Goal: Information Seeking & Learning: Find specific fact

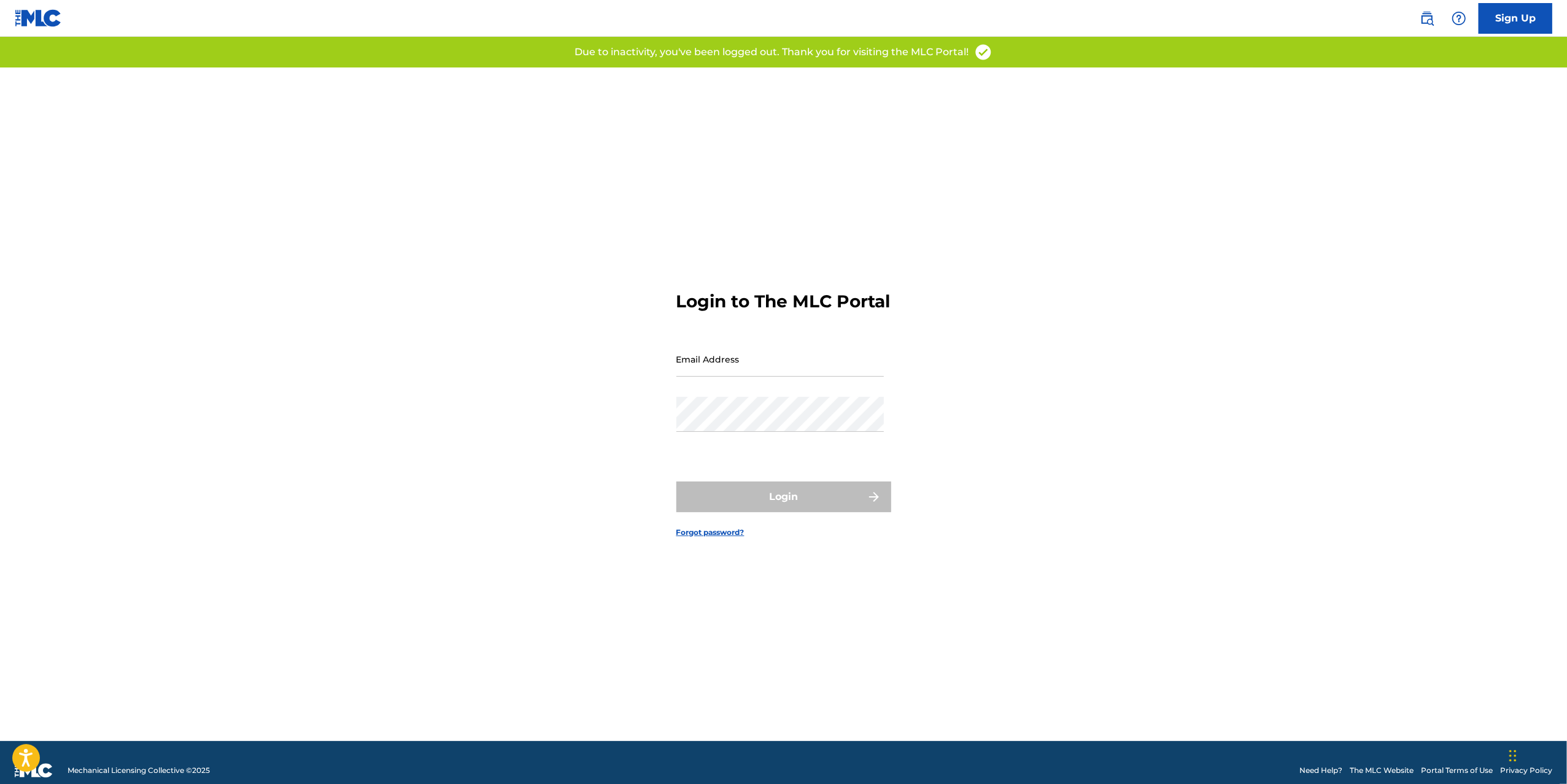
type input "[PERSON_NAME][EMAIL_ADDRESS][DOMAIN_NAME]"
drag, startPoint x: 779, startPoint y: 507, endPoint x: 798, endPoint y: 511, distance: 19.4
click at [779, 507] on div "Login" at bounding box center [784, 497] width 215 height 31
click at [792, 498] on button "Login" at bounding box center [784, 497] width 215 height 31
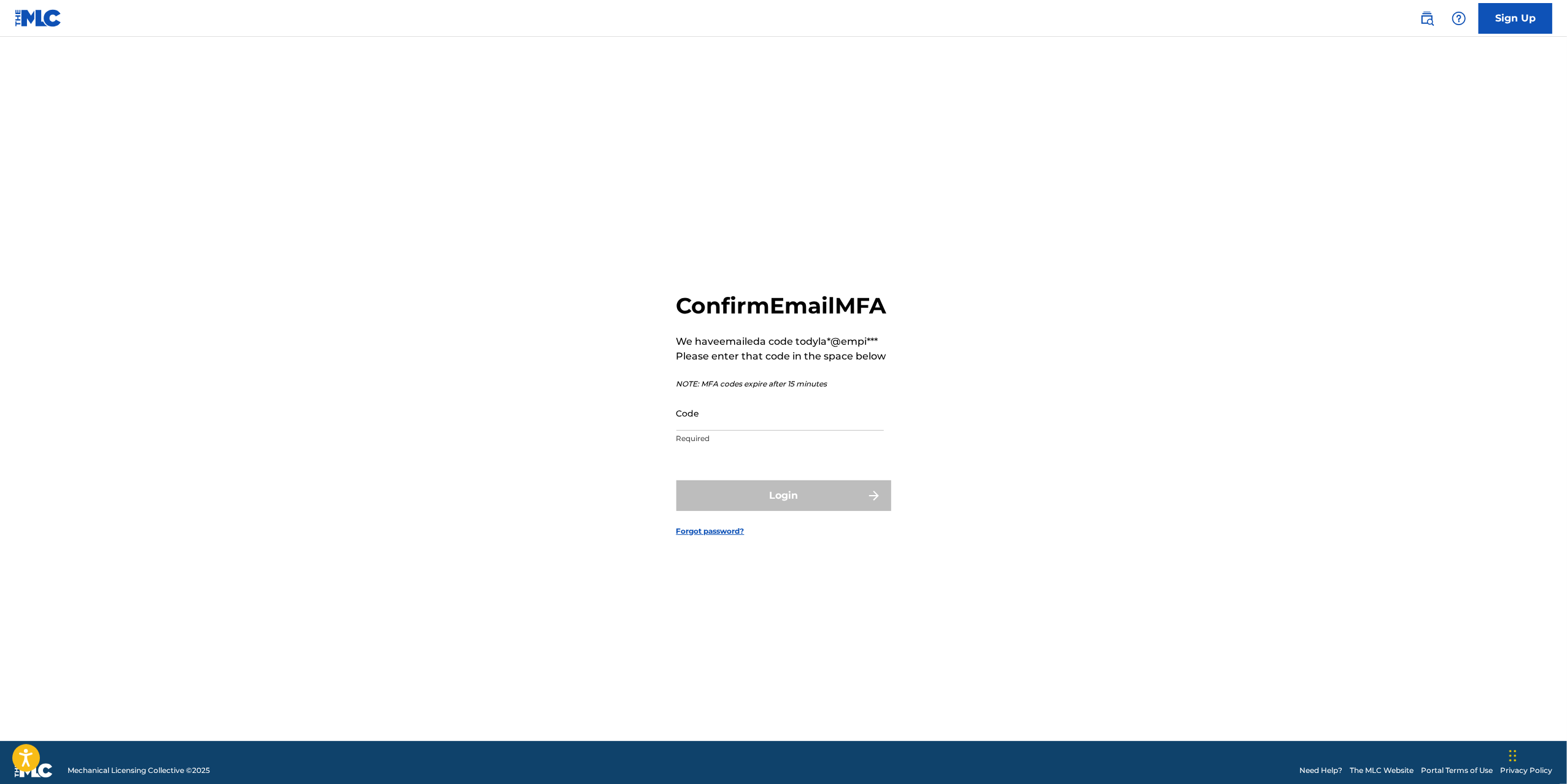
click at [725, 431] on input "Code" at bounding box center [780, 413] width 207 height 35
paste input "419163"
click at [734, 431] on input "419163" at bounding box center [780, 413] width 207 height 35
type input "419163"
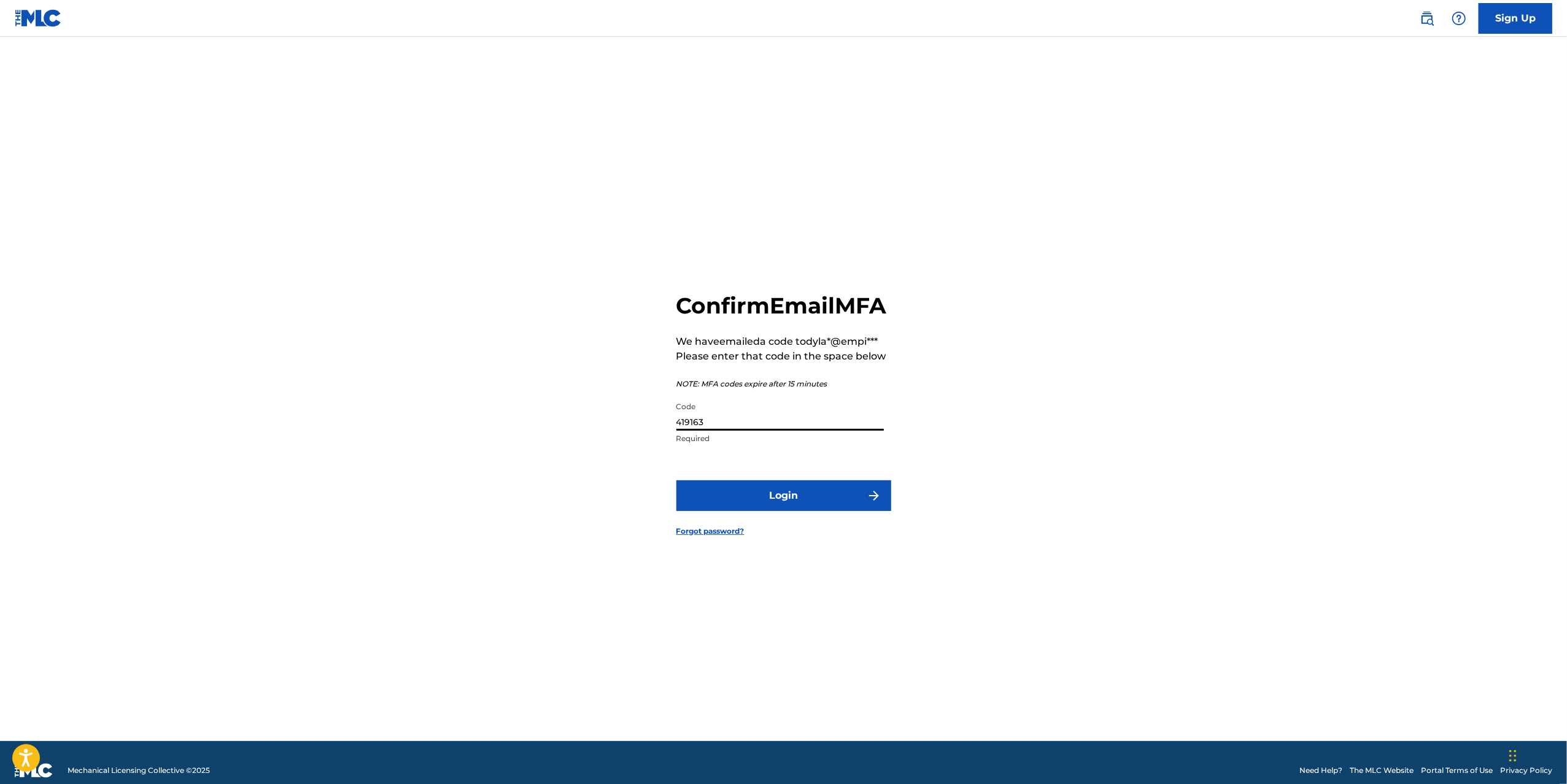
drag, startPoint x: 570, startPoint y: 499, endPoint x: 580, endPoint y: 501, distance: 10.2
click at [570, 499] on div "Confirm Email MFA We have emailed a code to dyla*@empi*** Please enter that cod…" at bounding box center [784, 404] width 859 height 674
click at [746, 511] on button "Login" at bounding box center [784, 496] width 215 height 31
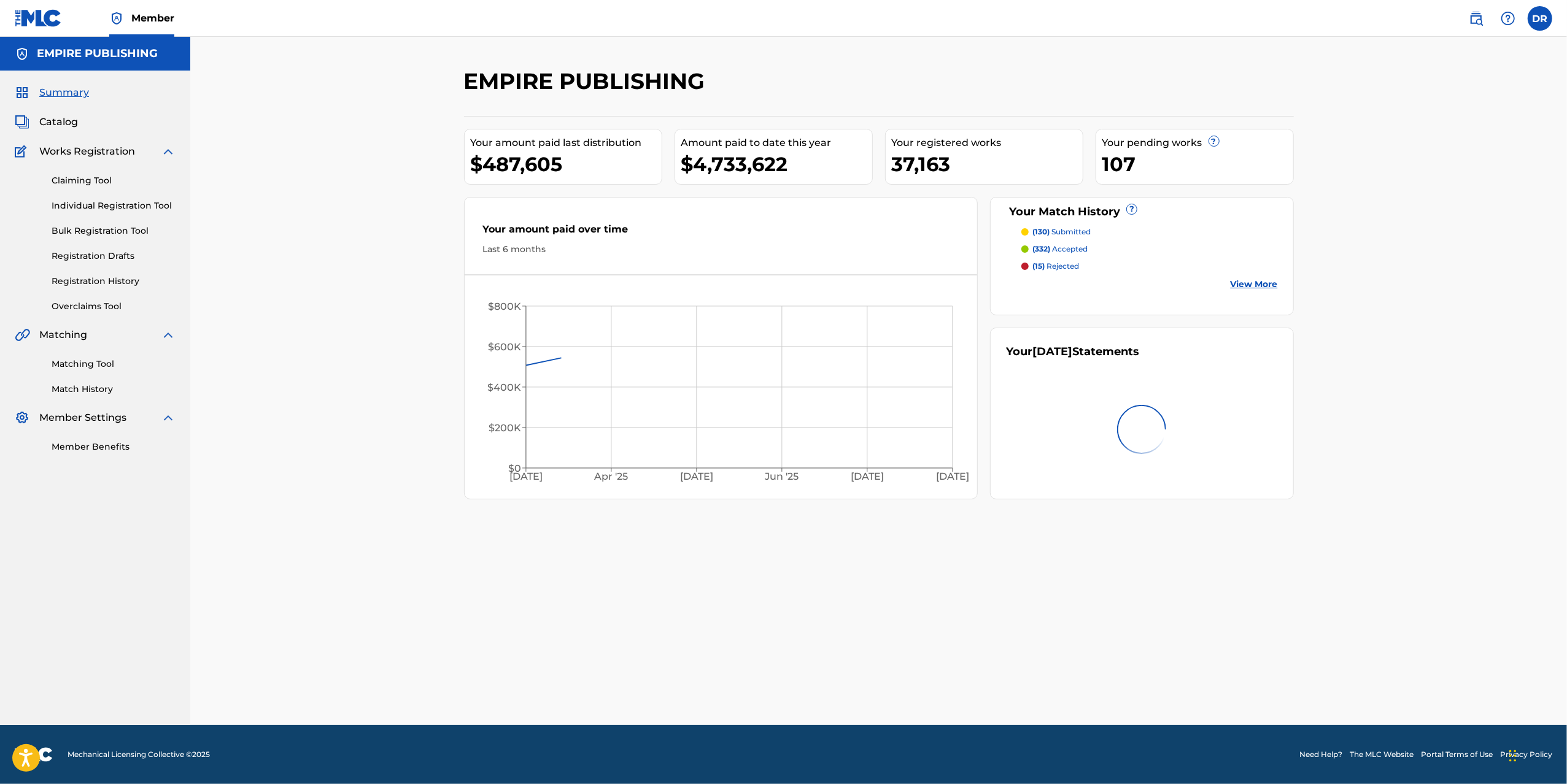
click at [1480, 14] on img at bounding box center [1476, 18] width 15 height 15
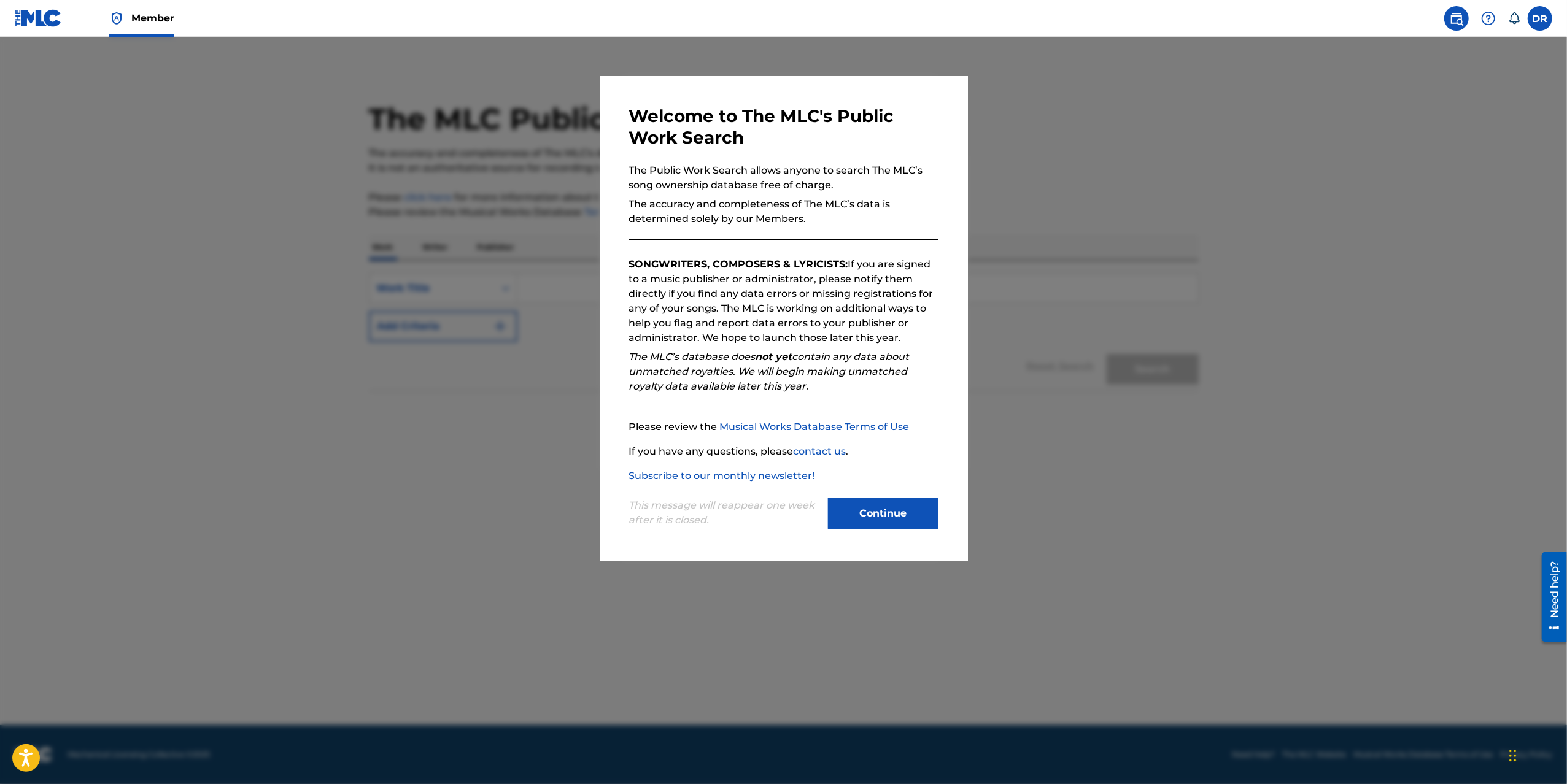
drag, startPoint x: 885, startPoint y: 511, endPoint x: 874, endPoint y: 509, distance: 11.2
click at [884, 511] on button "Continue" at bounding box center [883, 514] width 110 height 31
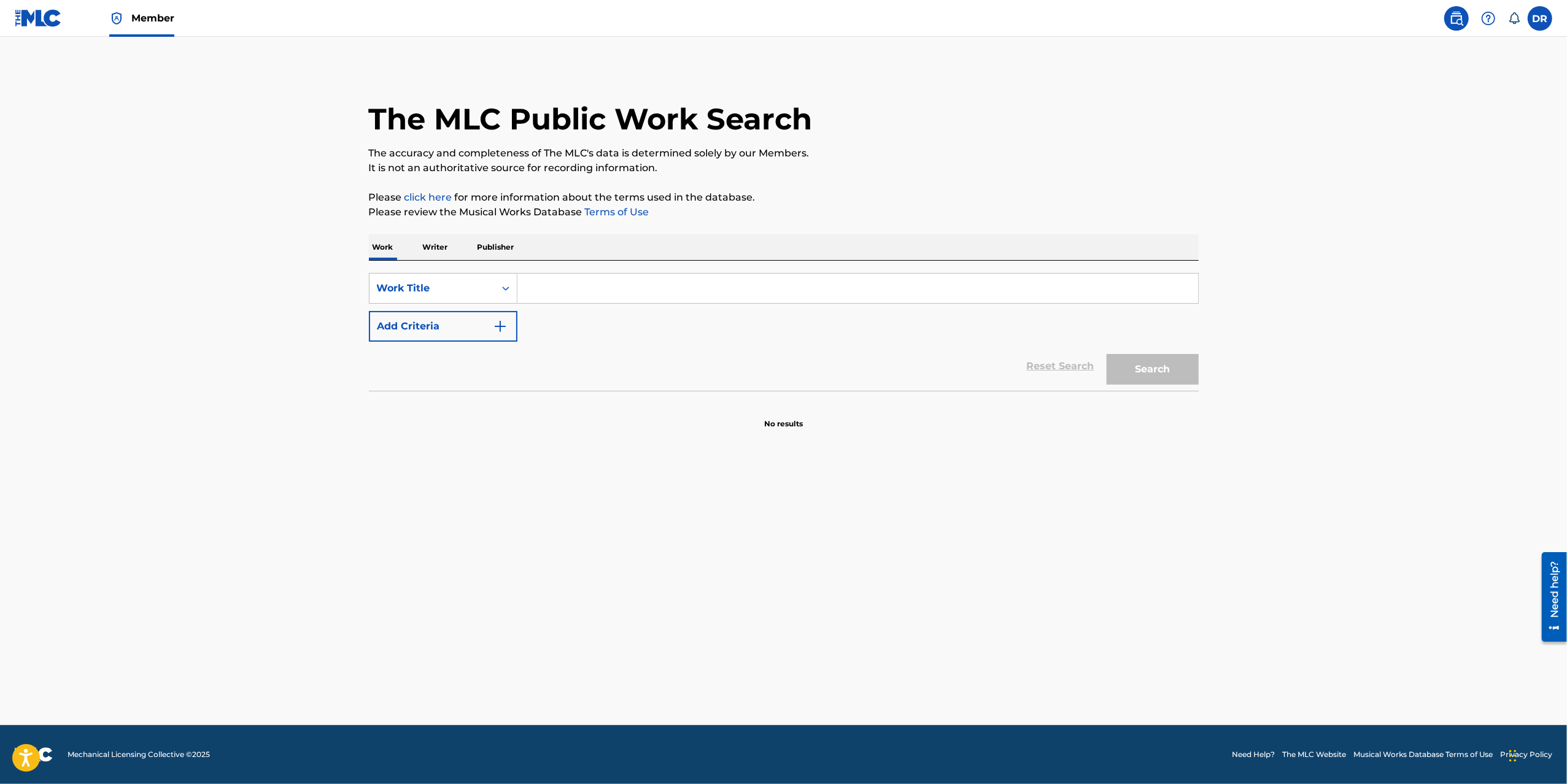
click at [418, 247] on div "Work Writer Publisher" at bounding box center [784, 247] width 830 height 26
drag, startPoint x: 483, startPoint y: 246, endPoint x: 489, endPoint y: 254, distance: 10.0
click at [483, 246] on p "Publisher" at bounding box center [495, 247] width 44 height 26
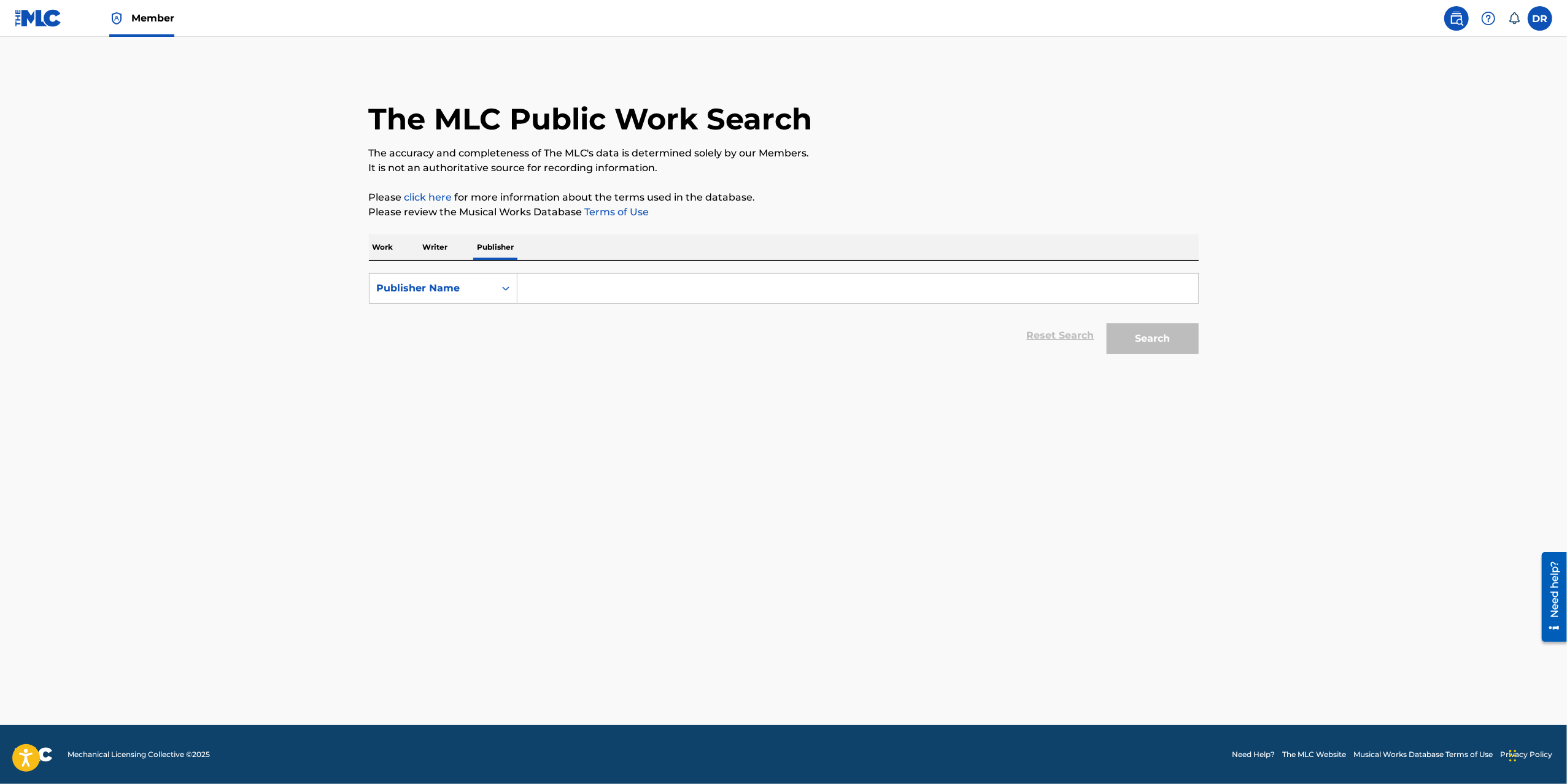
click at [546, 284] on input "Search Form" at bounding box center [857, 289] width 681 height 30
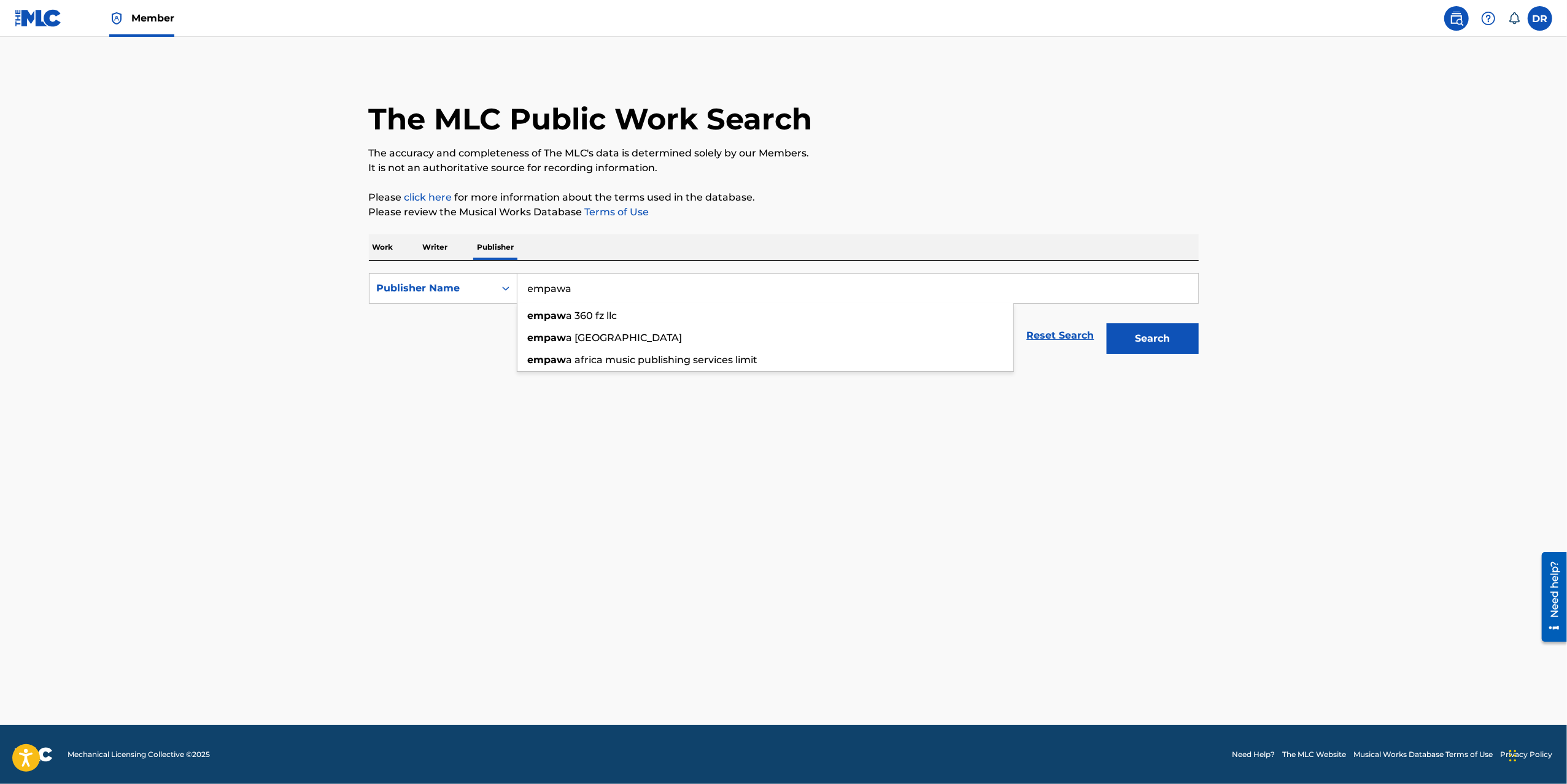
type input "empawa"
click at [1107, 323] on button "Search" at bounding box center [1152, 339] width 92 height 31
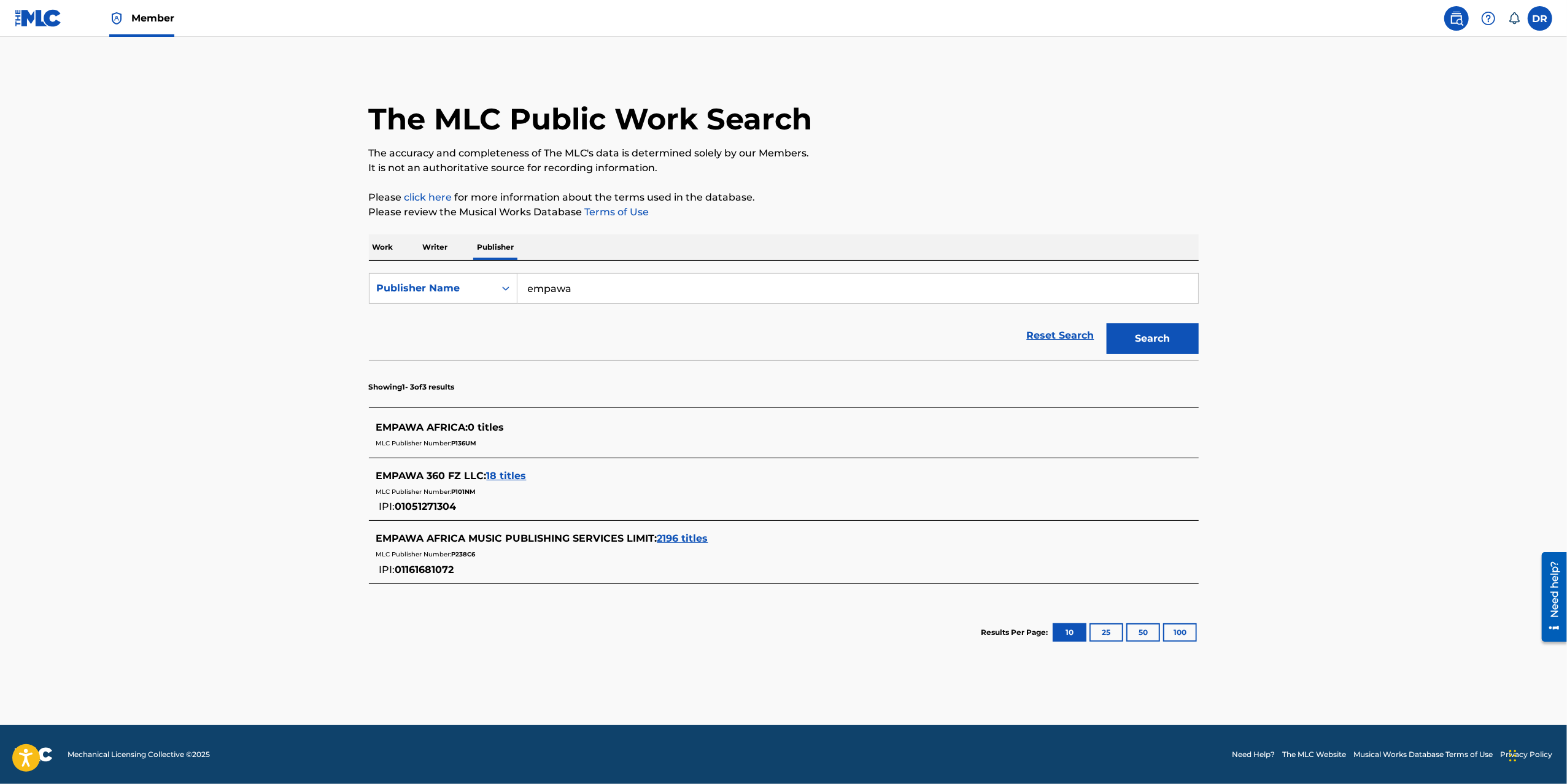
click at [578, 283] on input "empawa" at bounding box center [857, 289] width 681 height 30
click at [493, 478] on span "18 titles" at bounding box center [507, 476] width 40 height 12
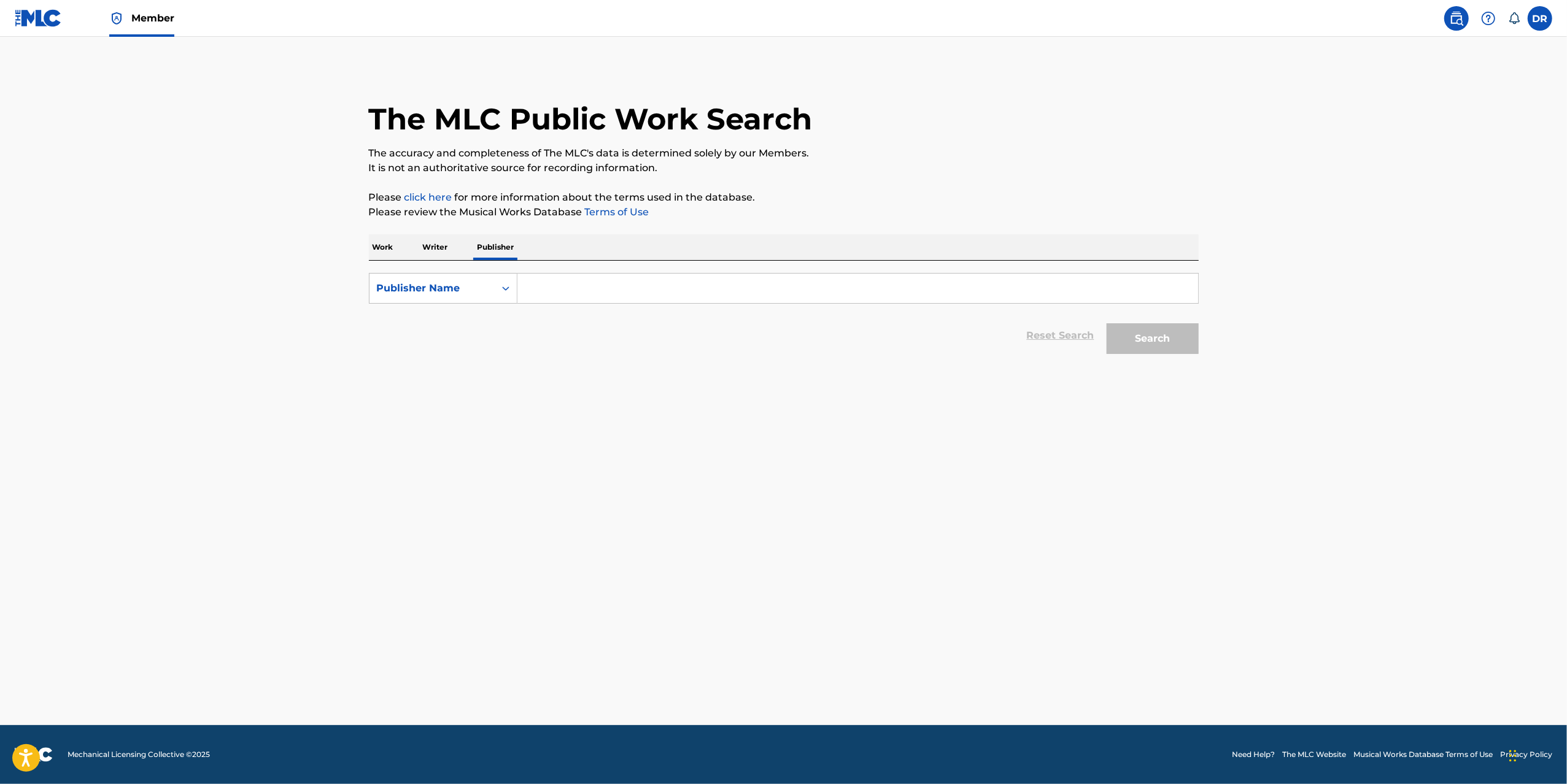
click at [668, 291] on input "Search Form" at bounding box center [857, 289] width 681 height 30
paste input "empawa"
type input "empawa"
click at [1150, 339] on button "Search" at bounding box center [1152, 339] width 92 height 31
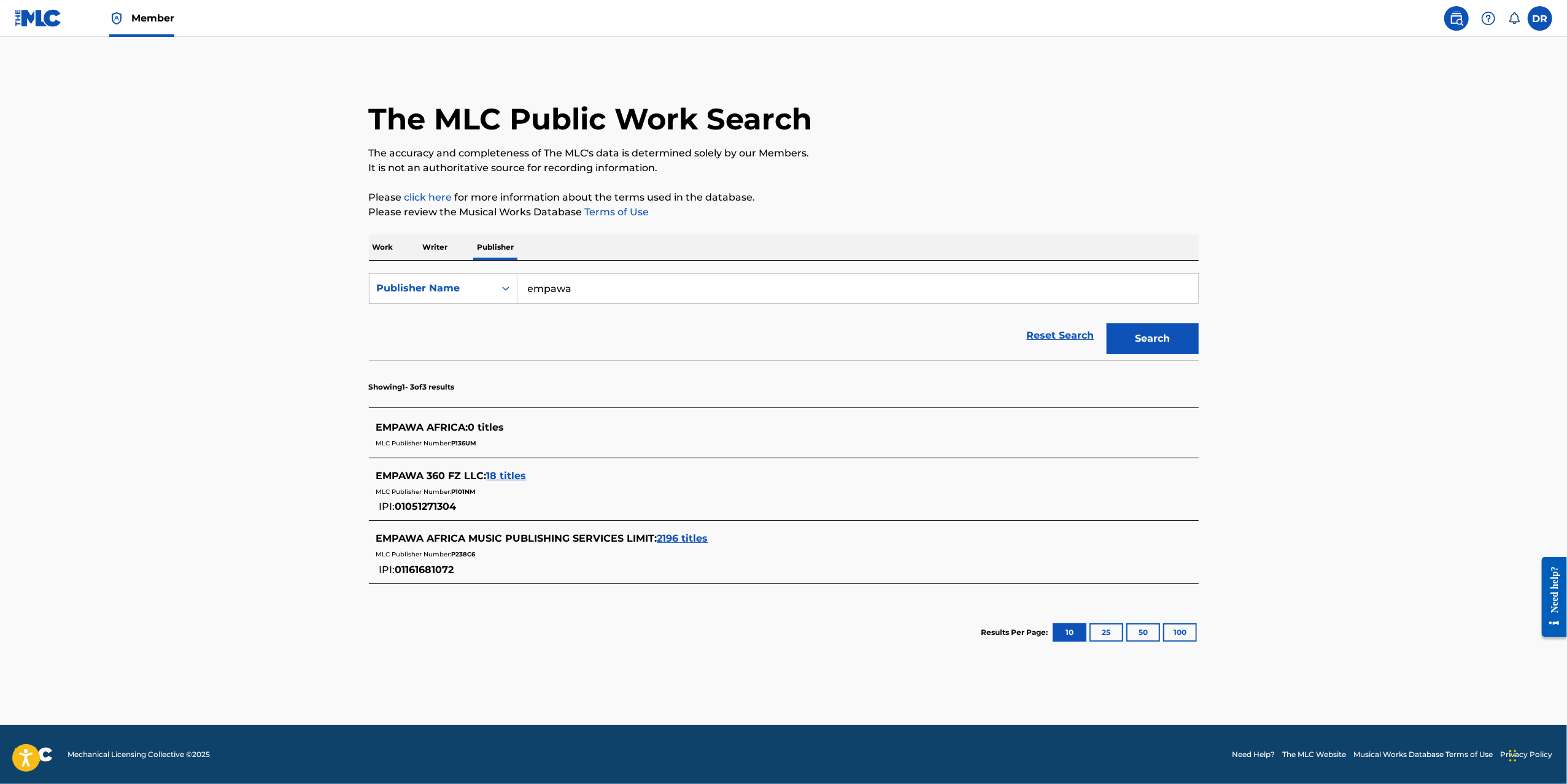
click at [691, 540] on span "2196 titles" at bounding box center [682, 538] width 51 height 12
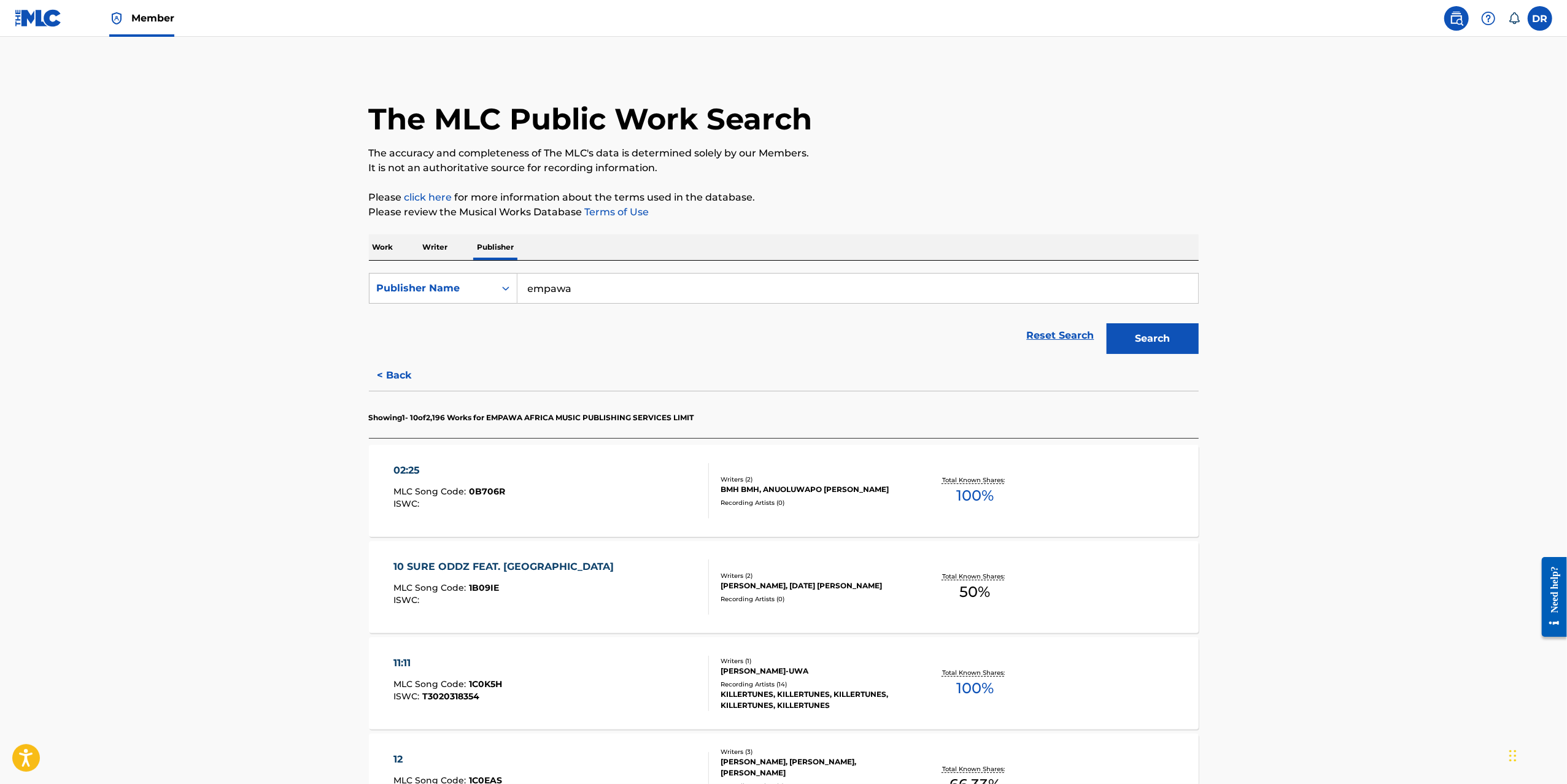
click at [443, 245] on p "Writer" at bounding box center [436, 247] width 32 height 26
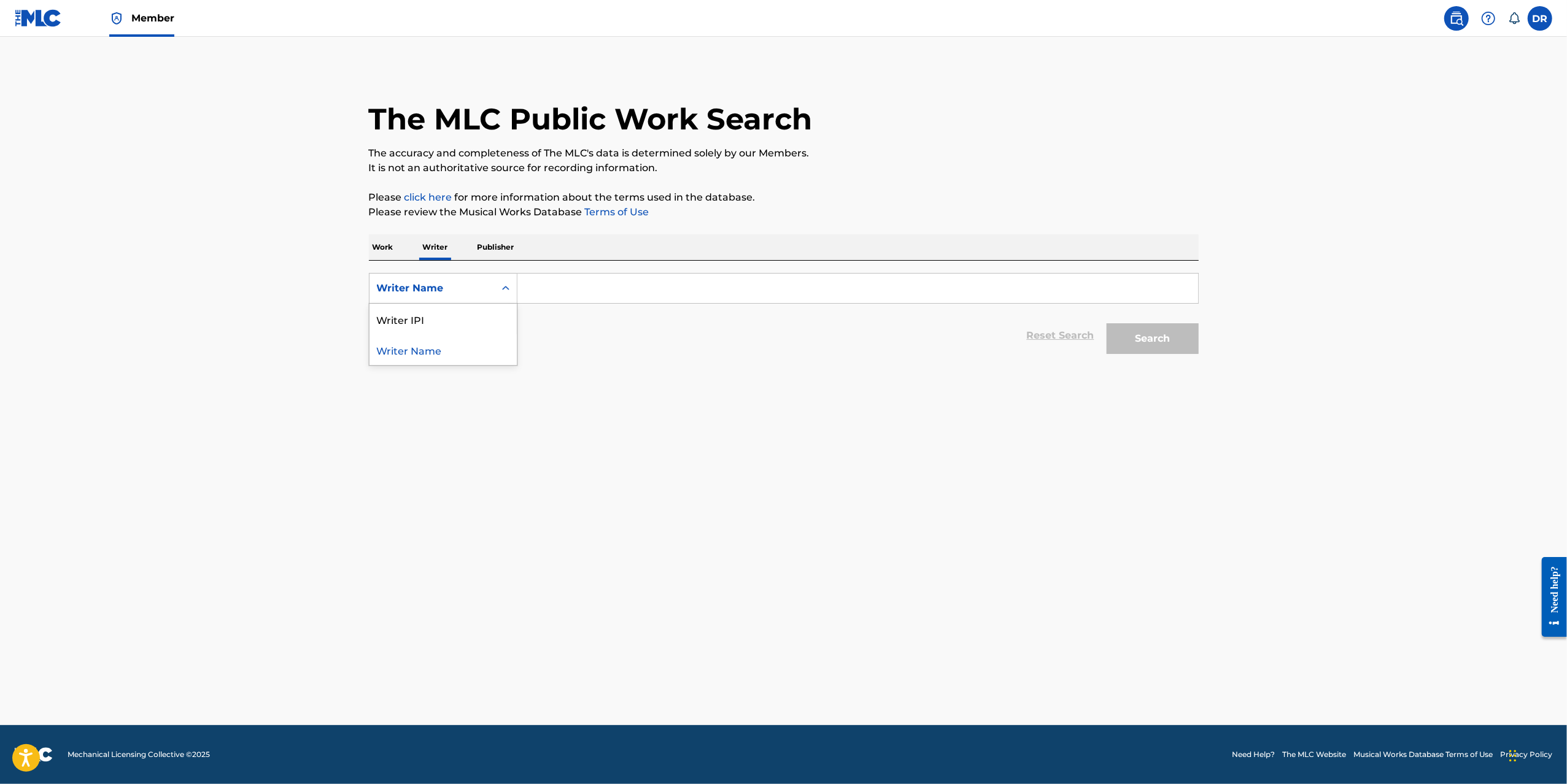
drag, startPoint x: 409, startPoint y: 289, endPoint x: 415, endPoint y: 308, distance: 19.9
click at [409, 289] on div "Writer Name" at bounding box center [431, 288] width 110 height 15
drag, startPoint x: 351, startPoint y: 268, endPoint x: 360, endPoint y: 252, distance: 18.4
click at [353, 264] on main "The MLC Public Work Search The accuracy and completeness of The MLC's data is d…" at bounding box center [784, 381] width 1567 height 688
click at [376, 239] on p "Work" at bounding box center [383, 247] width 28 height 26
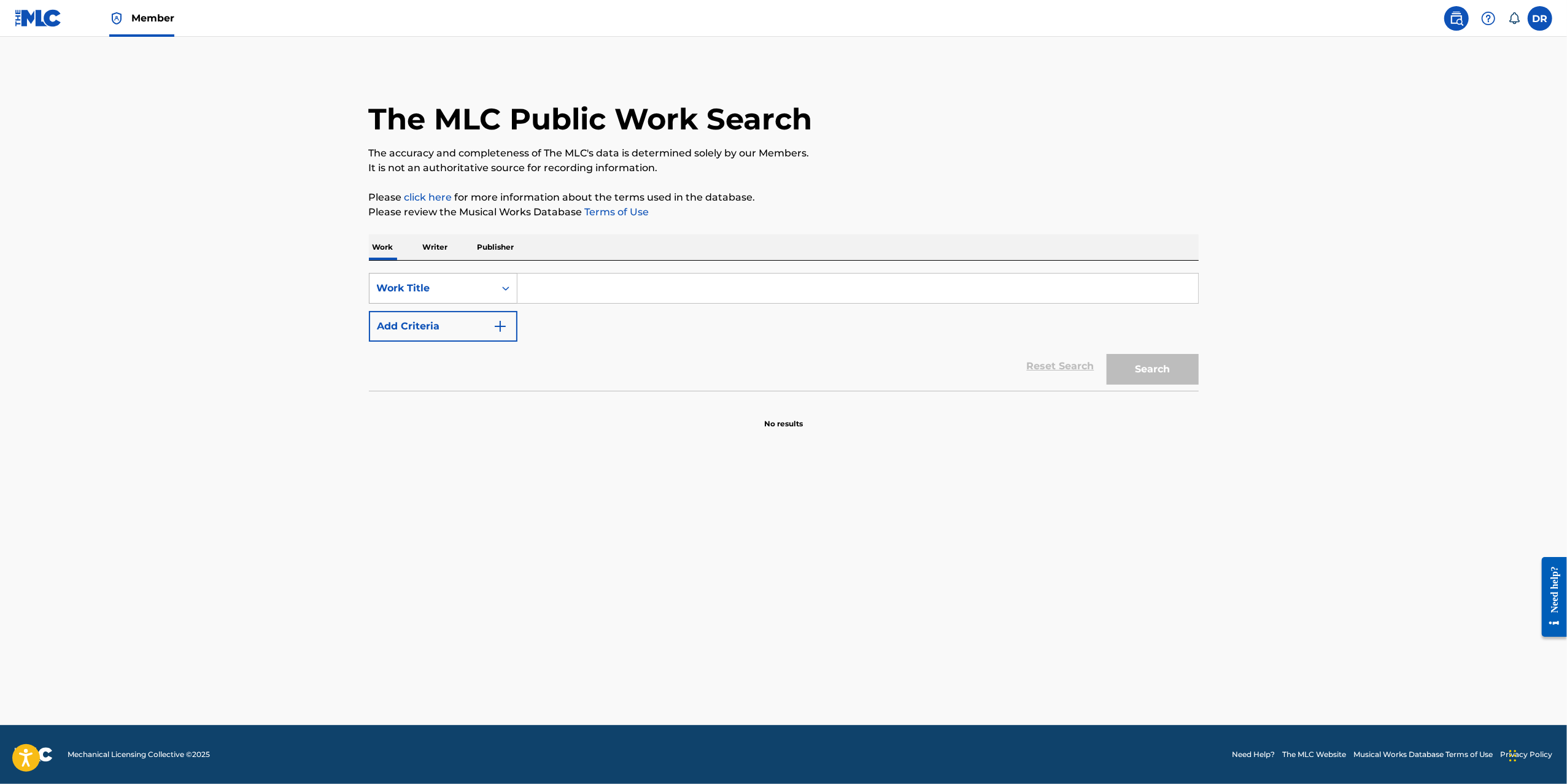
click at [400, 290] on div "Work Title" at bounding box center [431, 288] width 110 height 15
click at [423, 388] on div "Publisher Name" at bounding box center [443, 381] width 148 height 31
drag, startPoint x: 551, startPoint y: 298, endPoint x: 554, endPoint y: 282, distance: 16.3
click at [551, 295] on input "Search Form" at bounding box center [857, 289] width 681 height 30
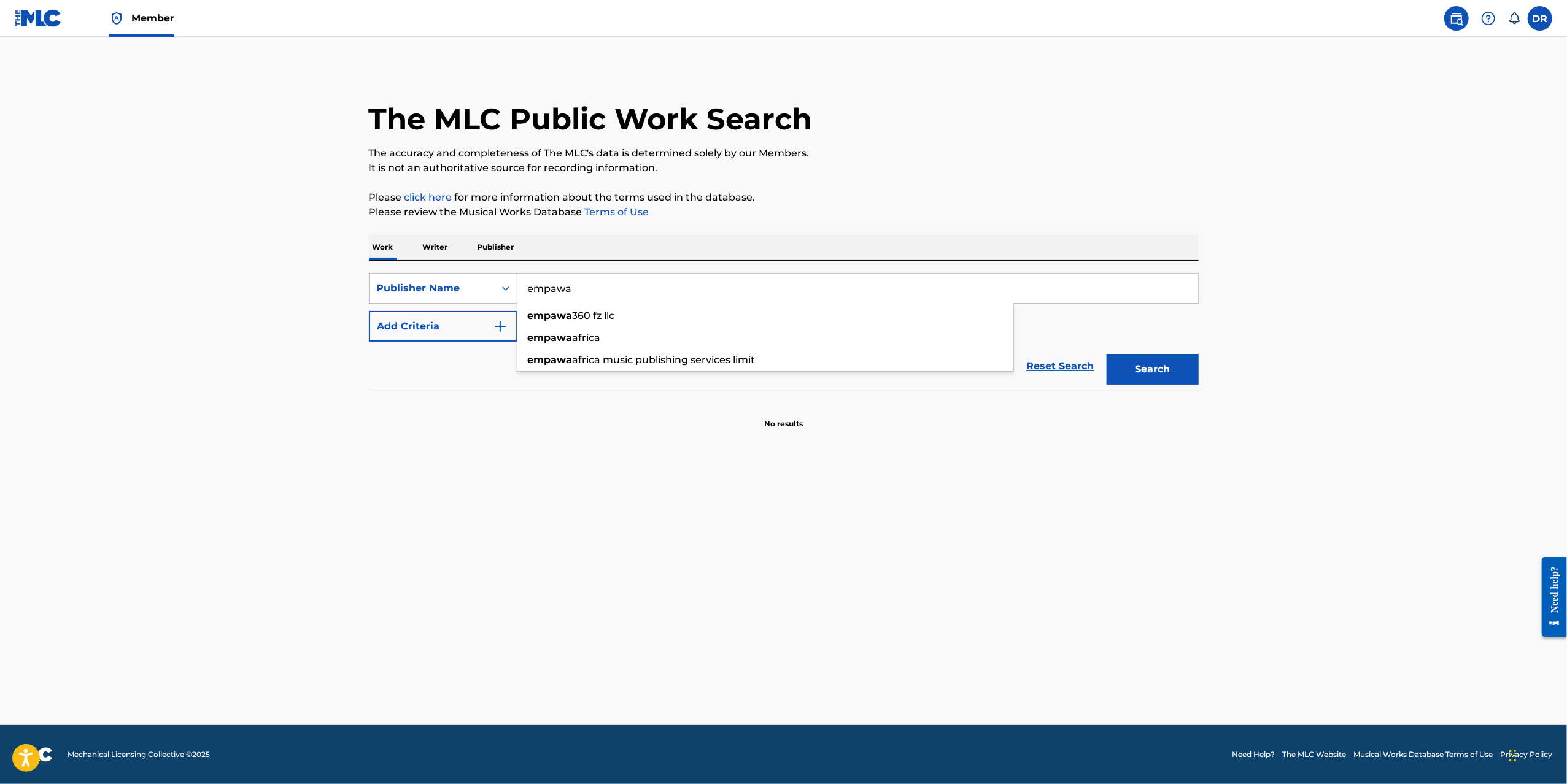
type input "empawa"
click at [401, 322] on button "Add Criteria" at bounding box center [443, 327] width 148 height 31
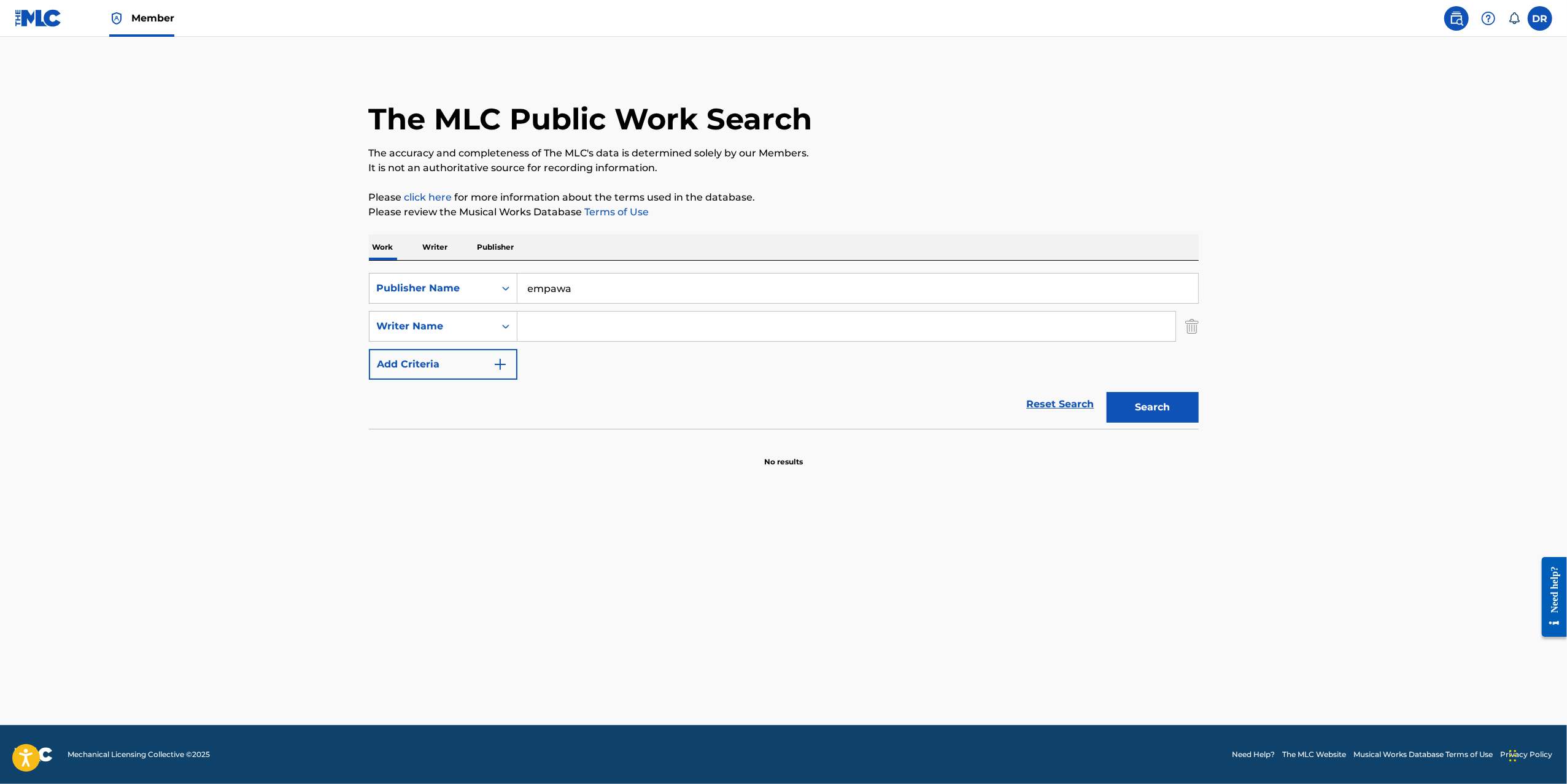
click at [561, 322] on input "Search Form" at bounding box center [846, 327] width 658 height 30
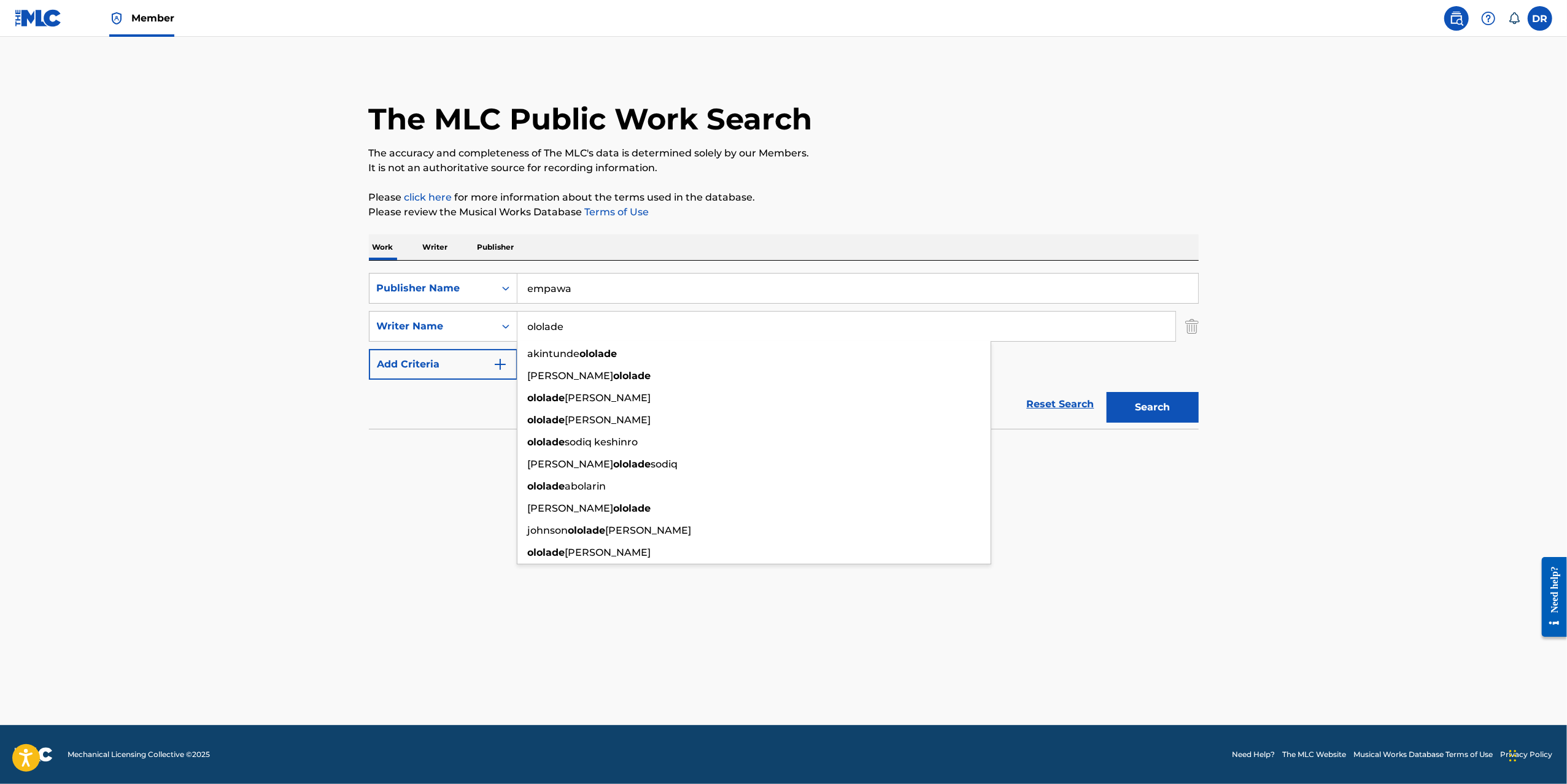
type input "ololade"
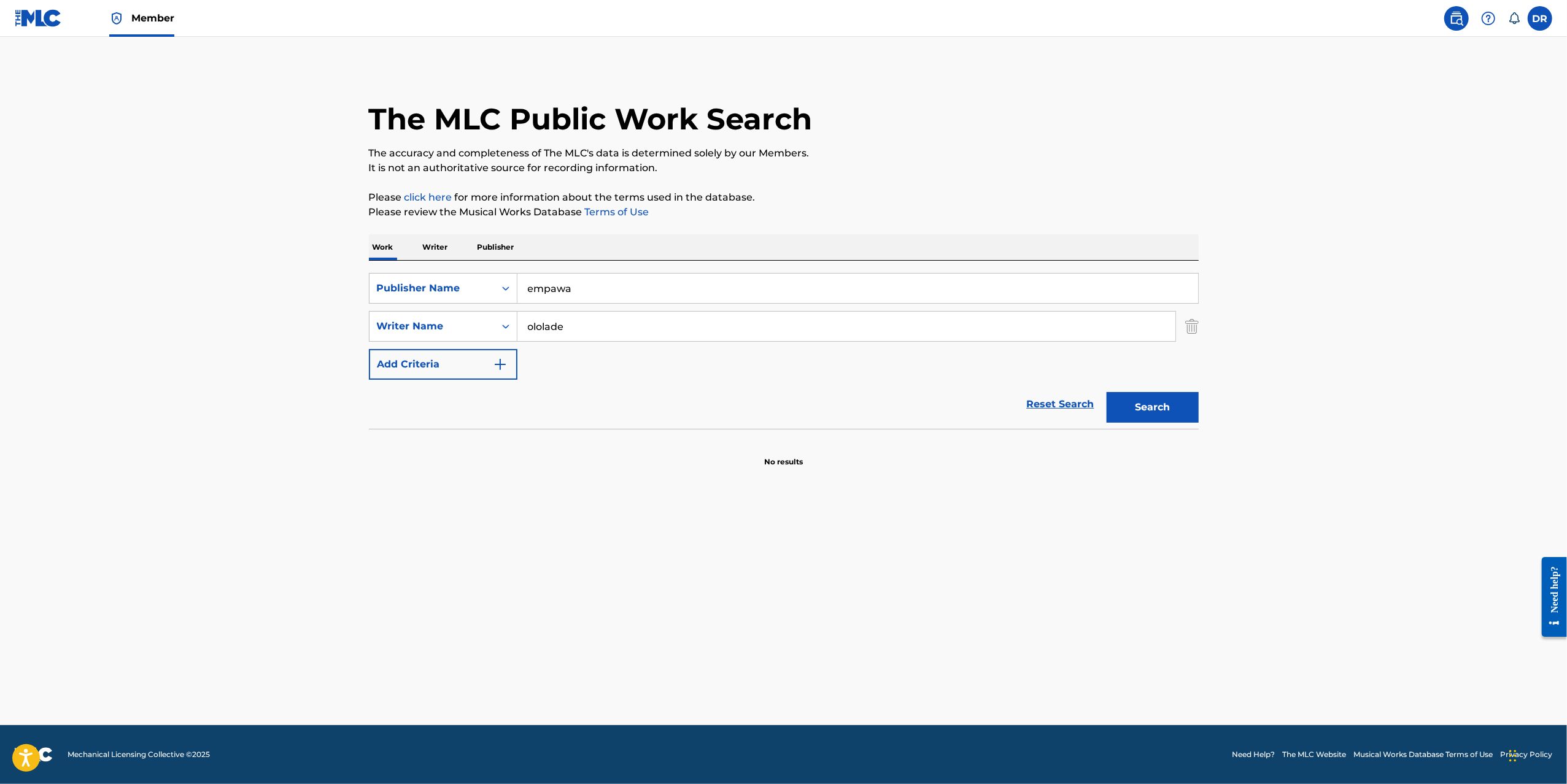
click at [1220, 227] on main "The MLC Public Work Search The accuracy and completeness of The MLC's data is d…" at bounding box center [784, 381] width 1567 height 688
click at [1147, 408] on button "Search" at bounding box center [1152, 407] width 92 height 31
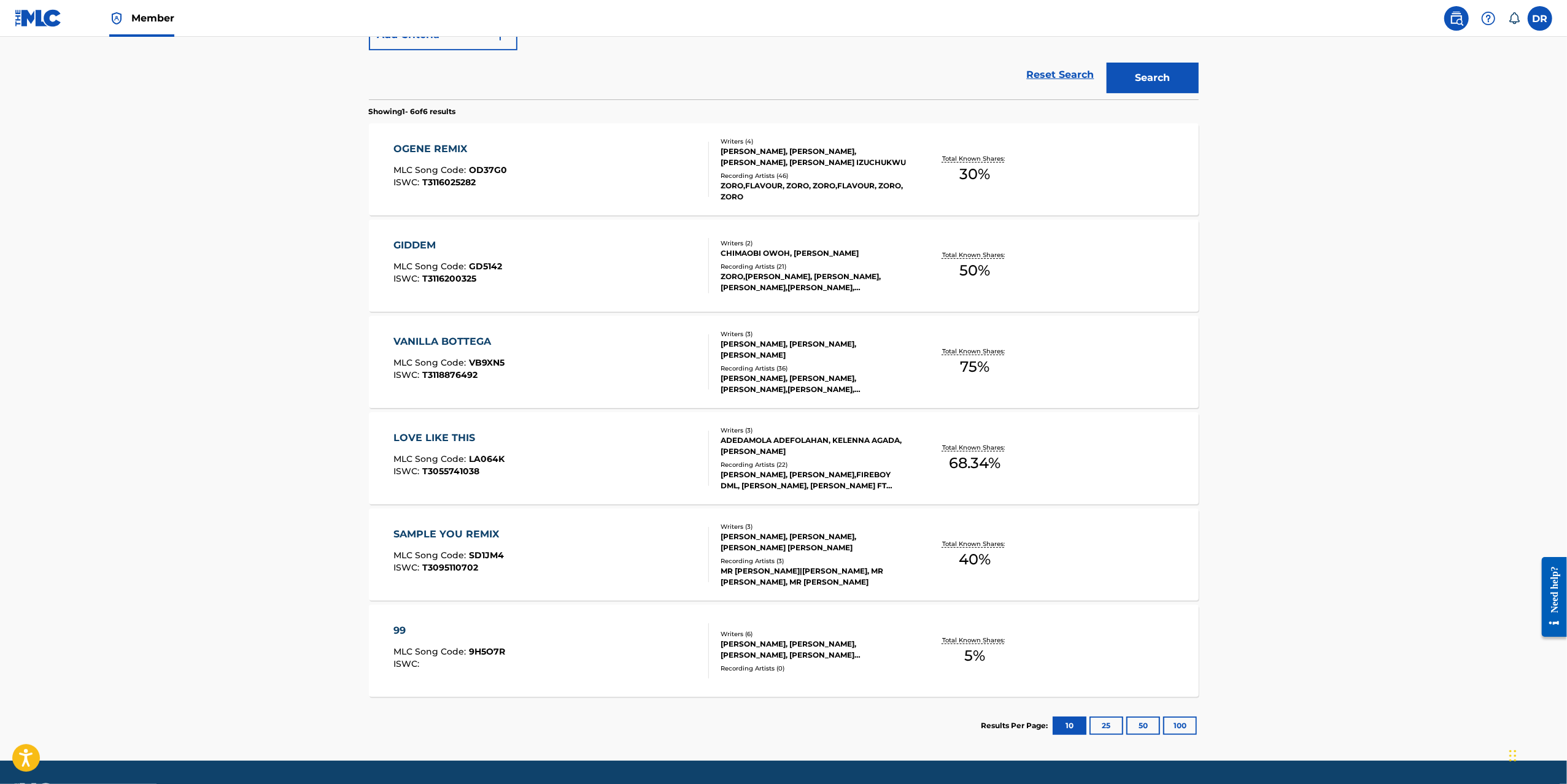
scroll to position [350, 0]
